Goal: Browse casually

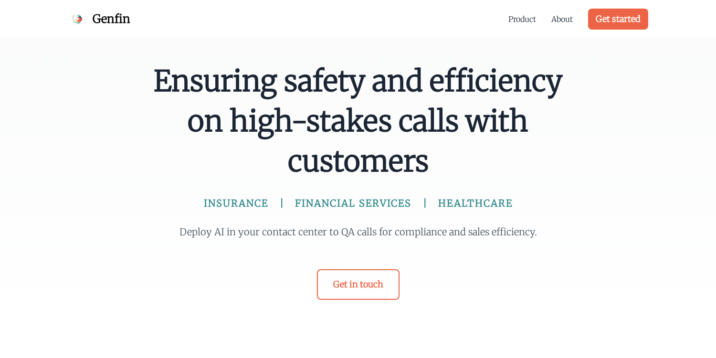
click at [257, 120] on span "Ensuring safety and efficiency on high-stakes calls with customers" at bounding box center [358, 121] width 412 height 120
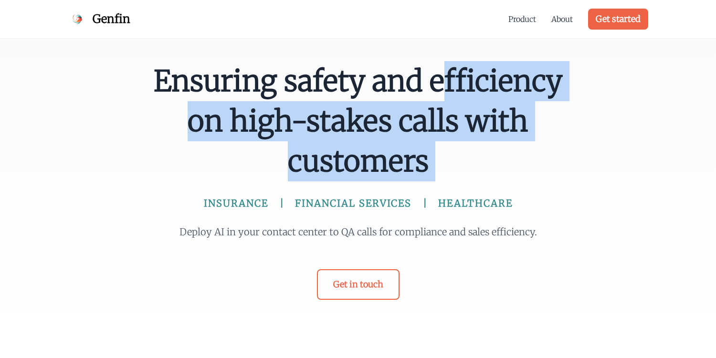
click at [257, 120] on span "Ensuring safety and efficiency on high-stakes calls with customers" at bounding box center [358, 121] width 412 height 120
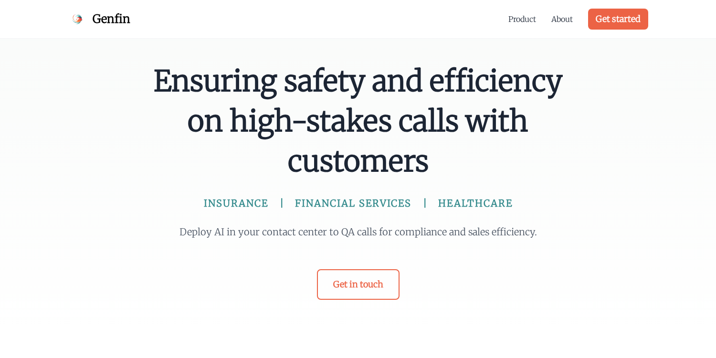
click at [239, 121] on span "Ensuring safety and efficiency on high-stakes calls with customers" at bounding box center [358, 121] width 412 height 120
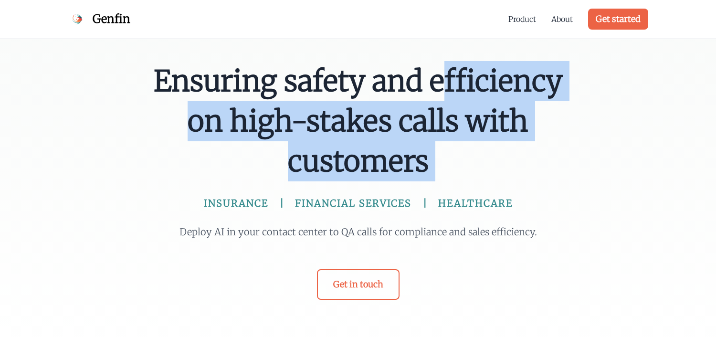
click at [239, 121] on span "Ensuring safety and efficiency on high-stakes calls with customers" at bounding box center [358, 121] width 412 height 120
click at [218, 129] on span "Ensuring safety and efficiency on high-stakes calls with customers" at bounding box center [358, 121] width 412 height 120
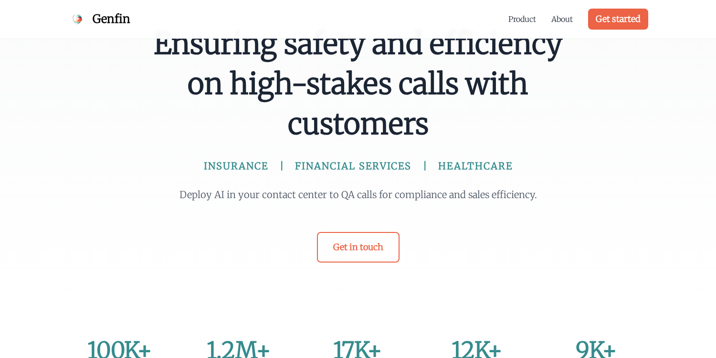
scroll to position [36, 0]
